Goal: Task Accomplishment & Management: Manage account settings

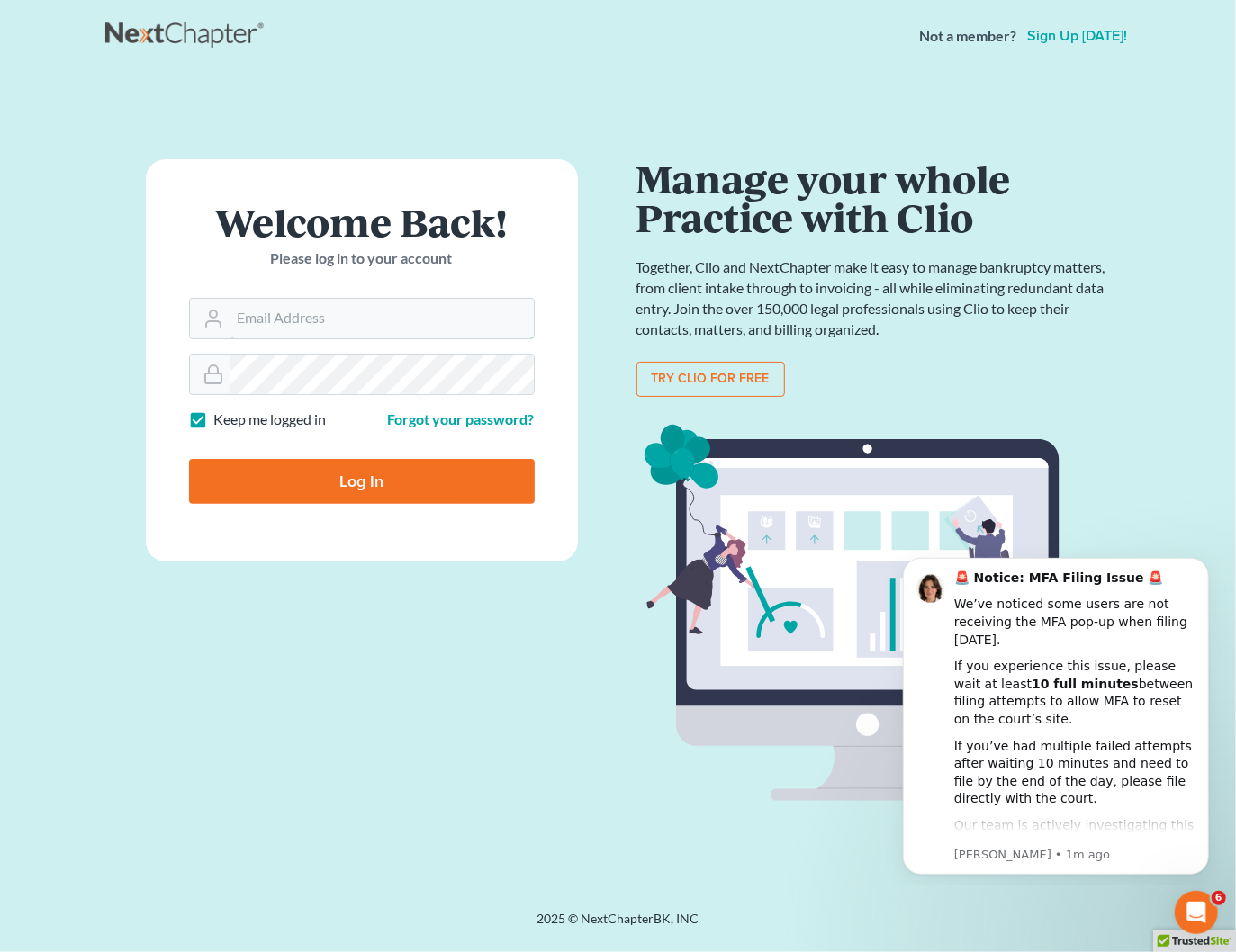
type input "shong@cobbcountylaw.com"
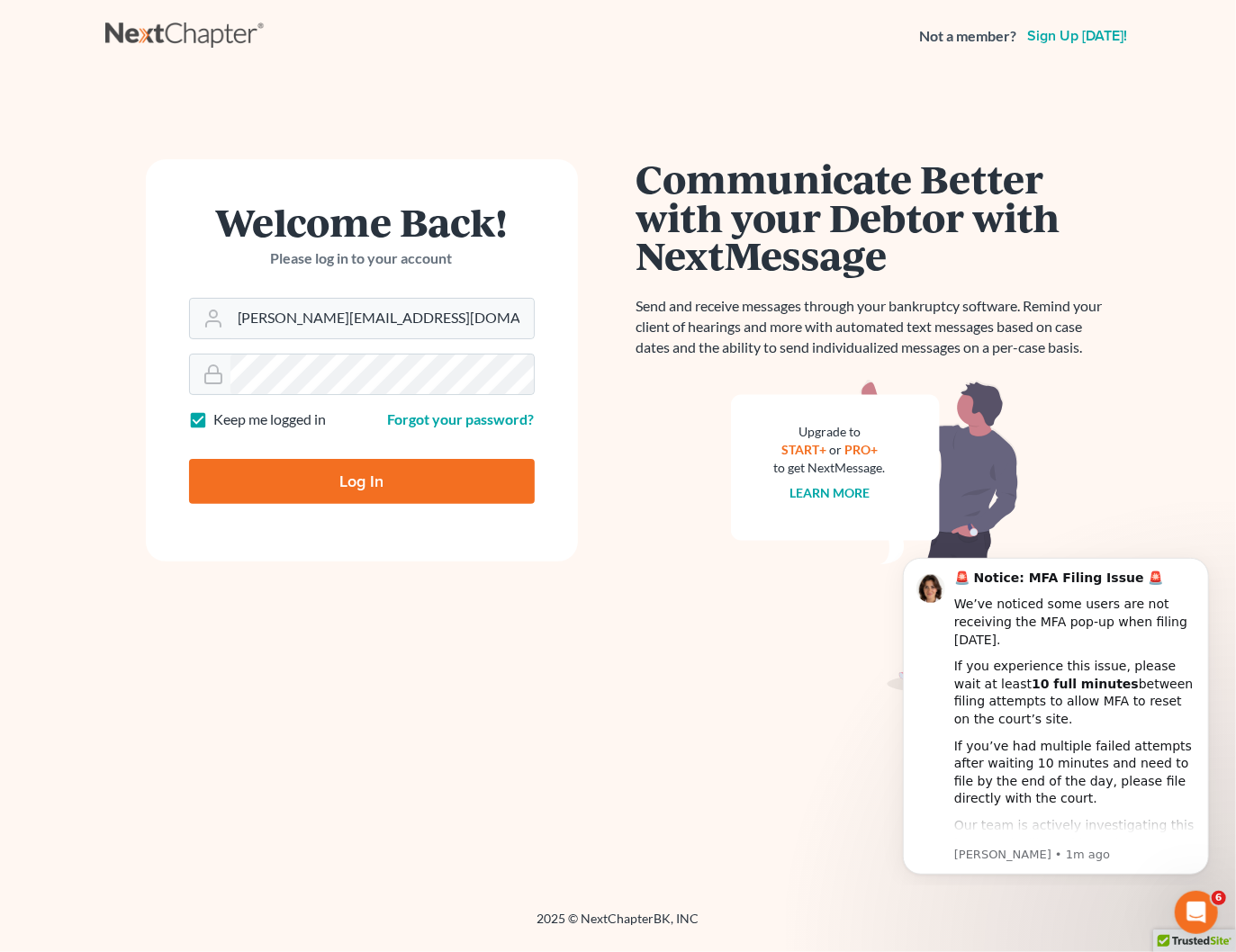
click at [456, 484] on input "Log In" at bounding box center [361, 481] width 346 height 45
type input "Thinking..."
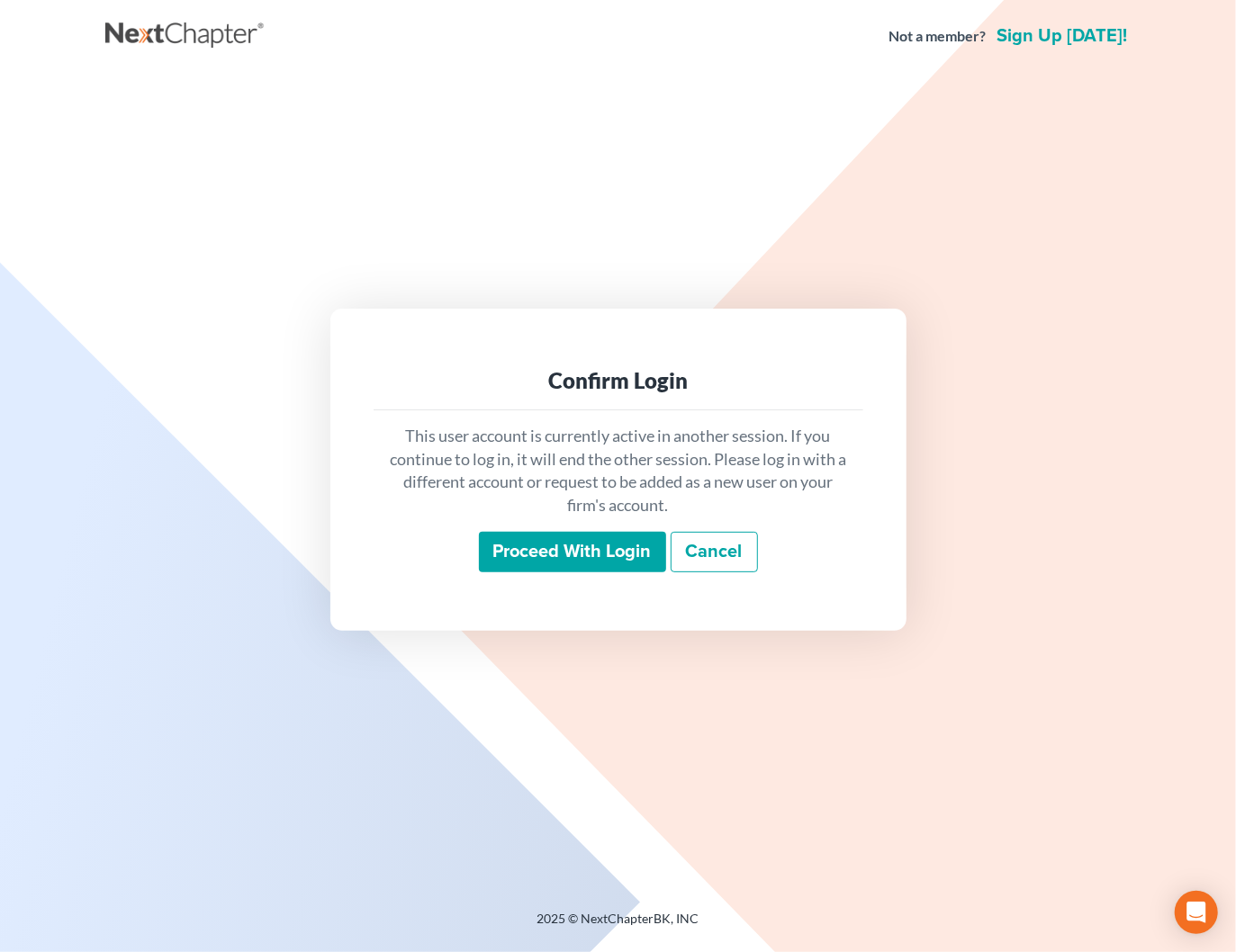
click at [769, 541] on div "Proceed with login Cancel" at bounding box center [618, 553] width 461 height 42
click at [734, 554] on link "Cancel" at bounding box center [714, 552] width 88 height 41
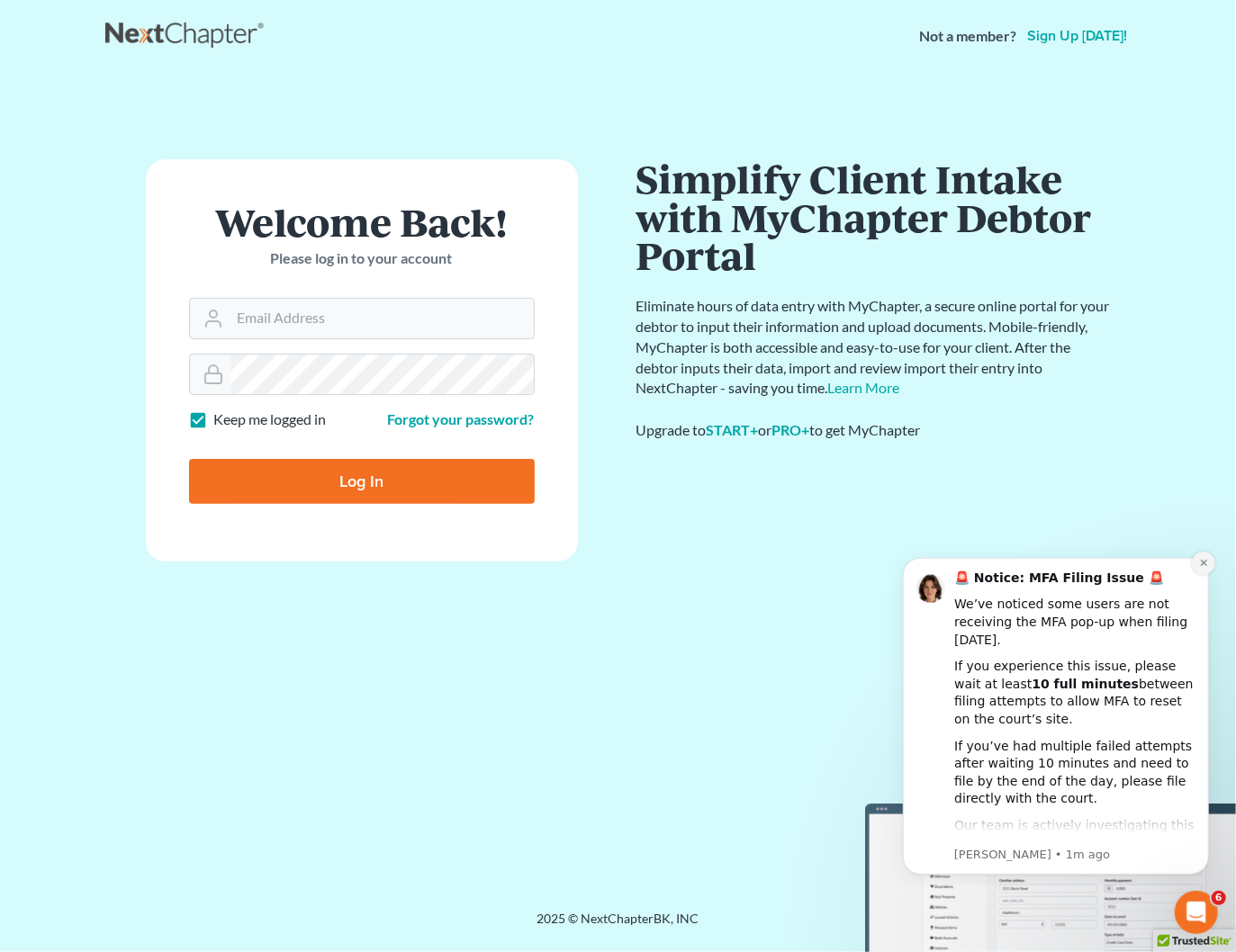
click at [1201, 560] on icon "Dismiss notification" at bounding box center [1202, 562] width 6 height 6
